Goal: Transaction & Acquisition: Register for event/course

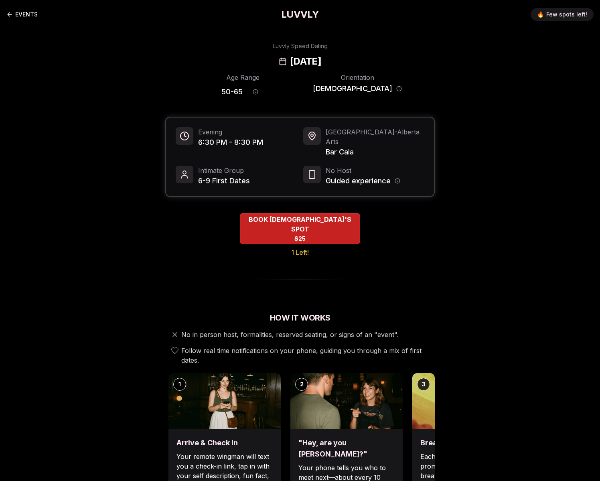
click at [27, 12] on link "EVENTS" at bounding box center [21, 14] width 31 height 16
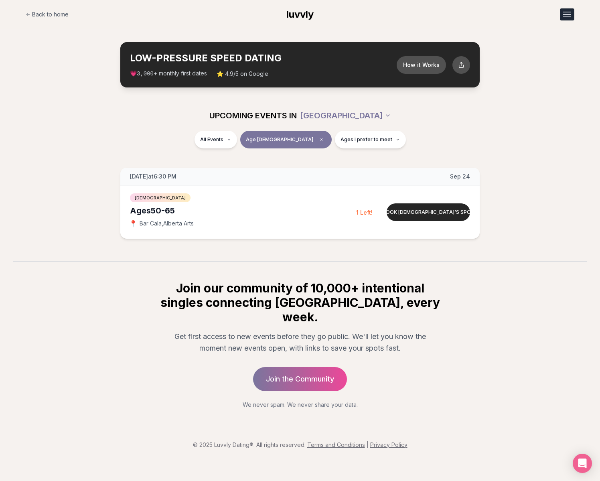
click at [567, 13] on button "Open menu" at bounding box center [567, 14] width 14 height 12
click at [526, 50] on link "Member Login" at bounding box center [546, 49] width 55 height 14
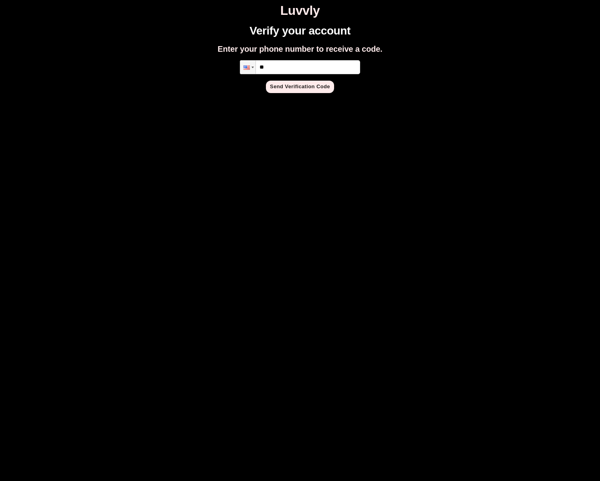
click at [303, 69] on input "**" at bounding box center [300, 67] width 120 height 14
type input "**********"
click at [310, 87] on button "Send Verification Code" at bounding box center [300, 87] width 68 height 12
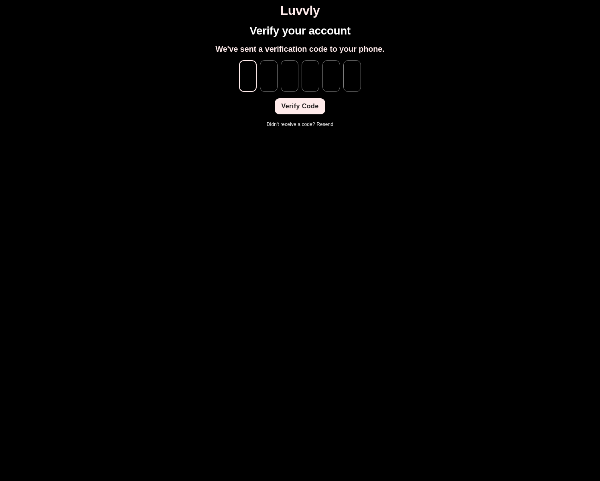
type input "*"
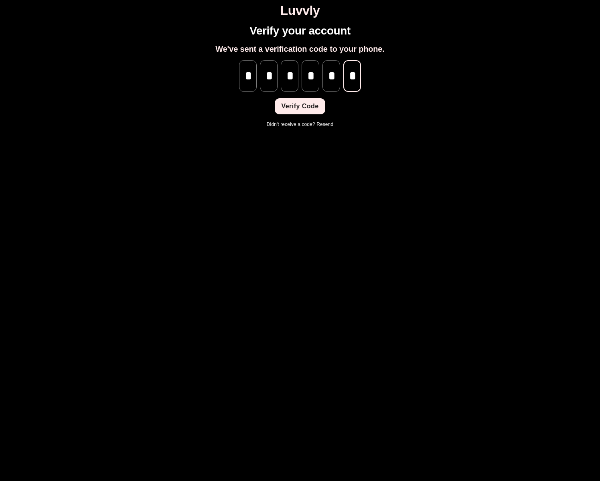
scroll to position [0, 0]
type input "*"
click at [299, 110] on button "Verify Code" at bounding box center [300, 106] width 50 height 16
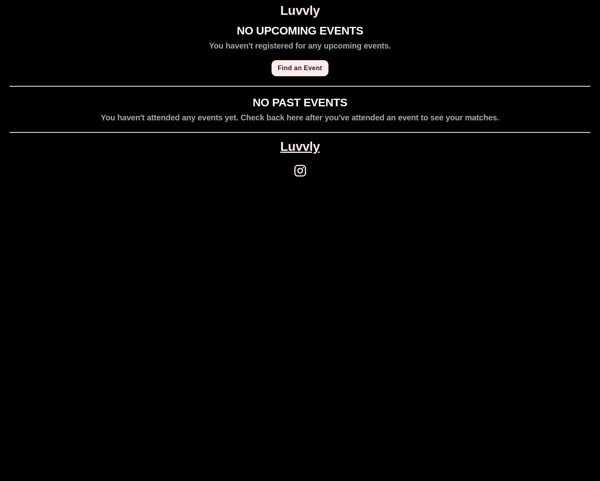
click at [301, 148] on link "Luvvly" at bounding box center [300, 146] width 39 height 15
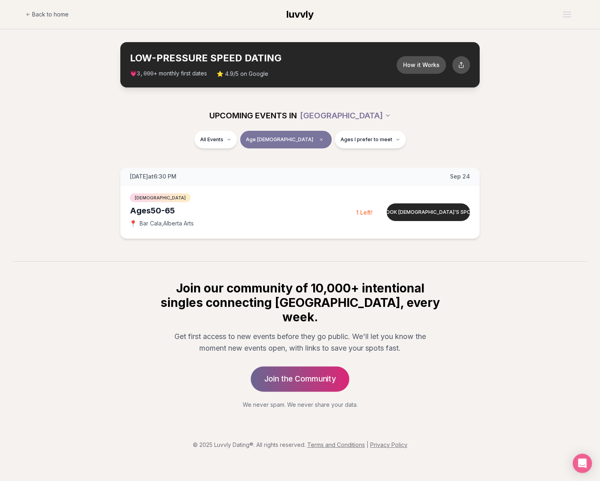
click at [317, 368] on link "Join the Community" at bounding box center [300, 378] width 99 height 25
